Goal: Find specific page/section: Find specific page/section

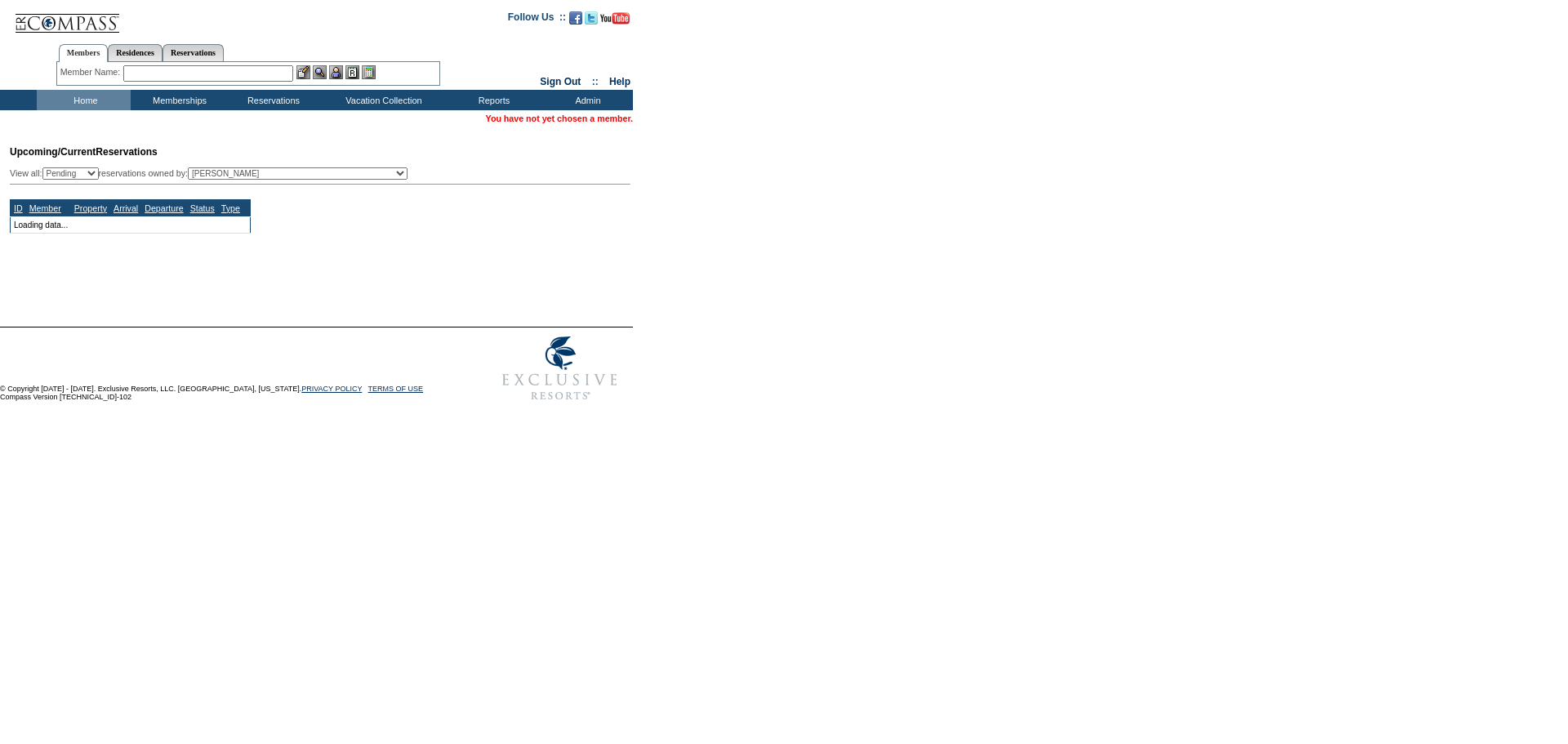
click at [180, 78] on input "text" at bounding box center [208, 73] width 170 height 17
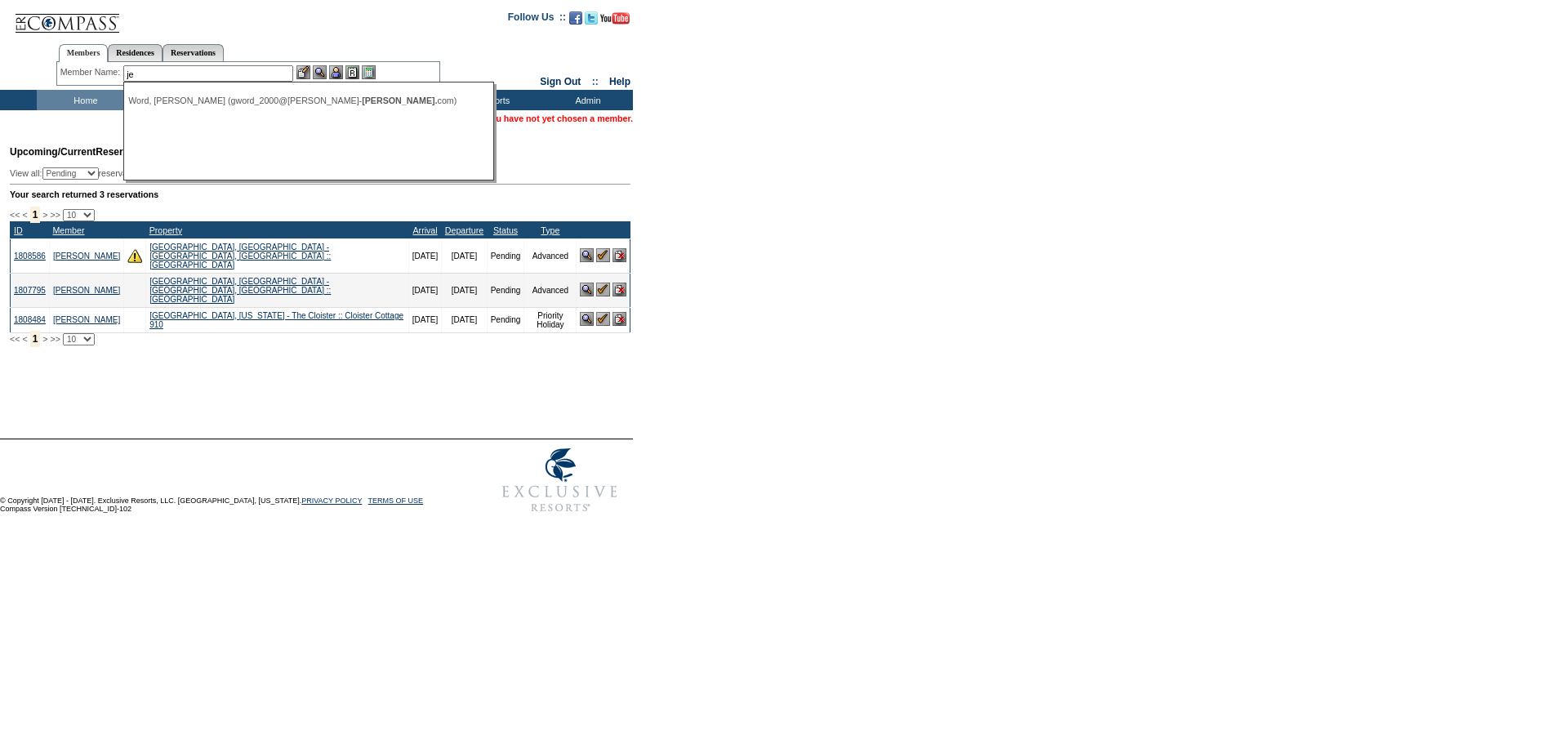
type input "j"
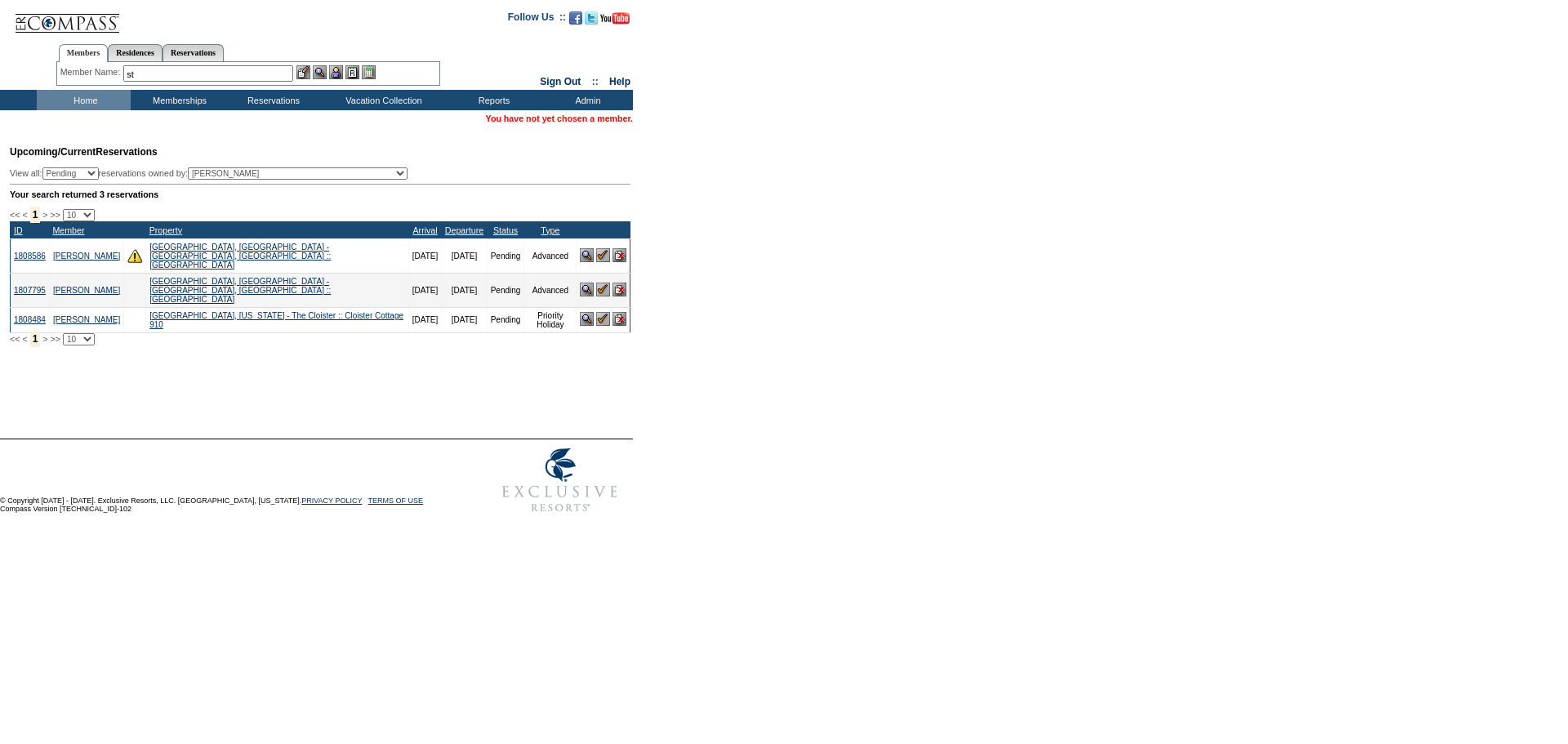
type input "s"
click at [161, 74] on input "text" at bounding box center [208, 73] width 170 height 17
type input "s"
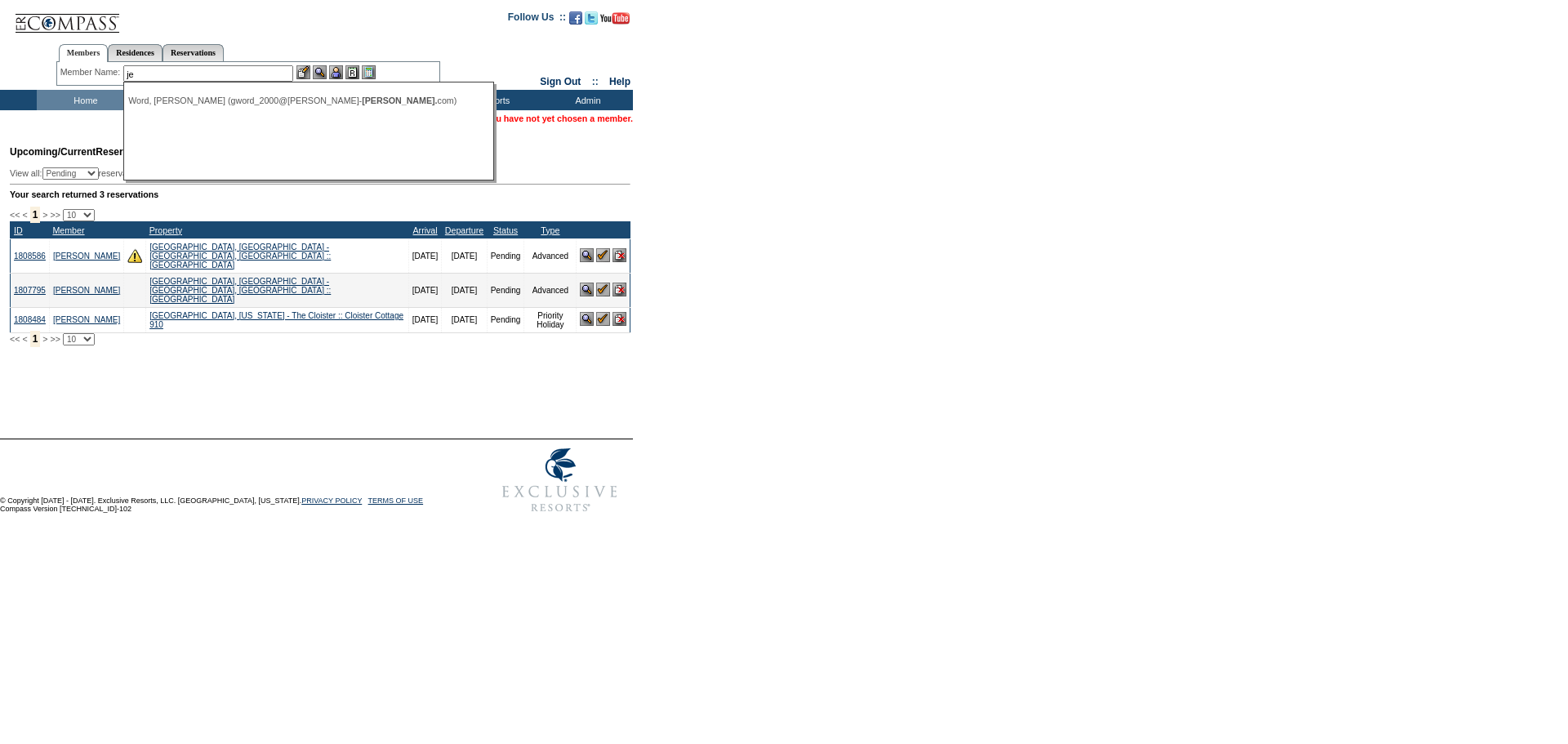
type input "j"
